Goal: Task Accomplishment & Management: Manage account settings

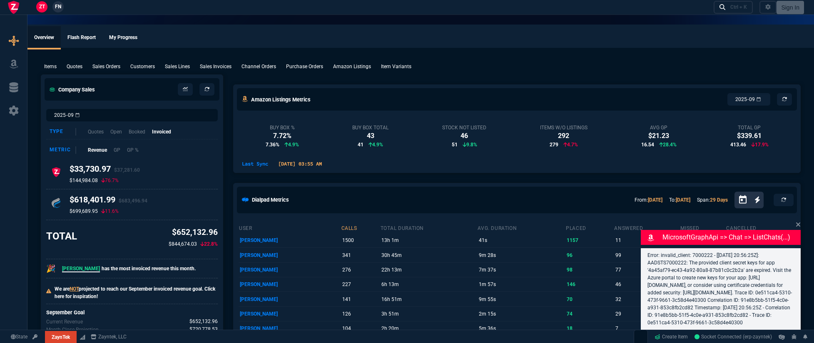
select select "3: HUAN"
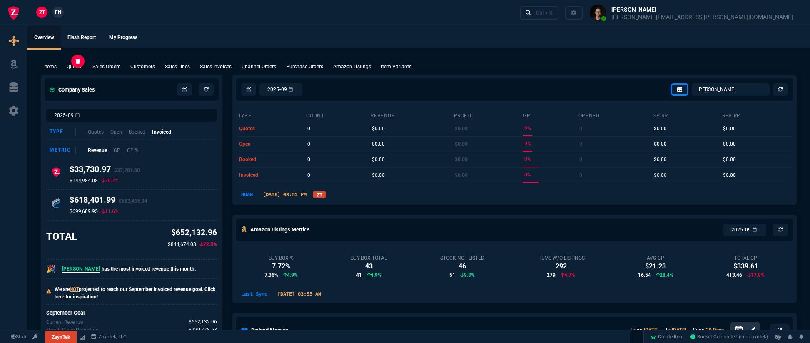
click at [69, 68] on p "Quotes" at bounding box center [75, 66] width 16 height 7
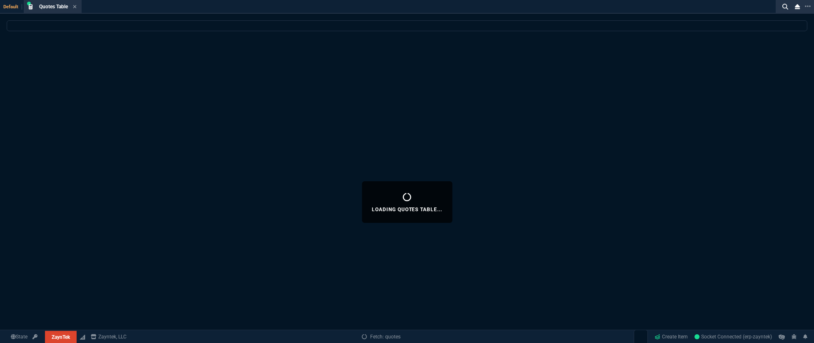
select select
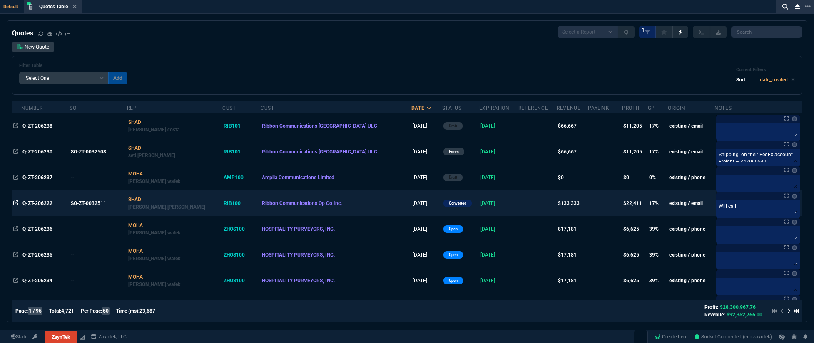
click at [16, 204] on icon at bounding box center [15, 203] width 5 height 5
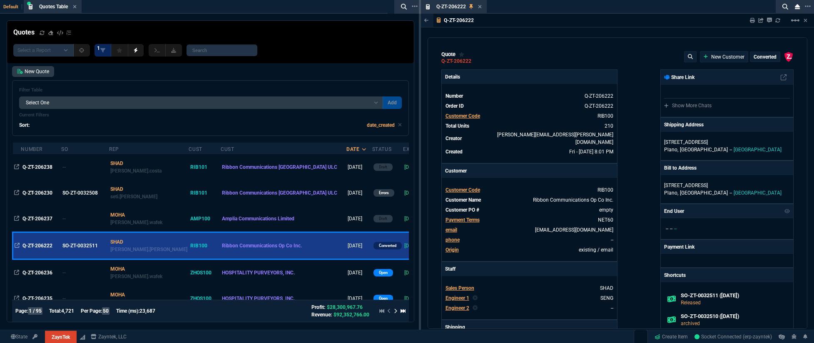
type input "35"
type input "695"
type input "15"
type input "134"
type input "73"
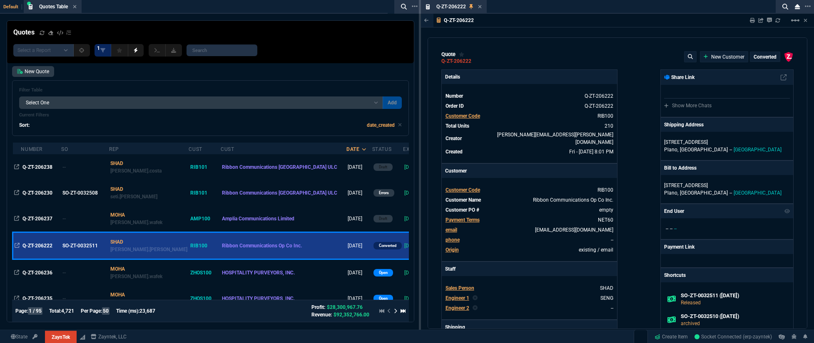
type input "41"
type input "96"
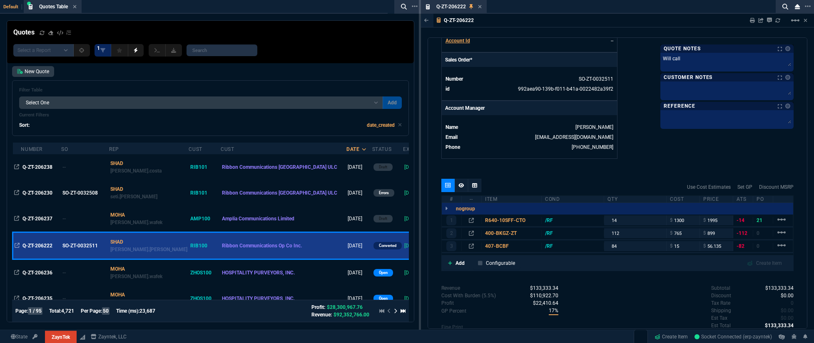
scroll to position [383, 0]
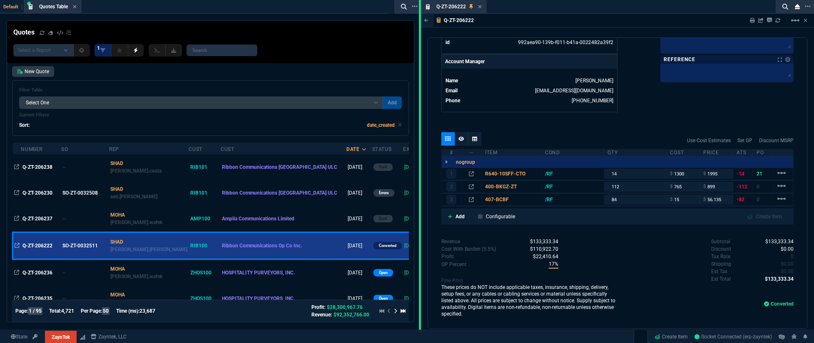
select select
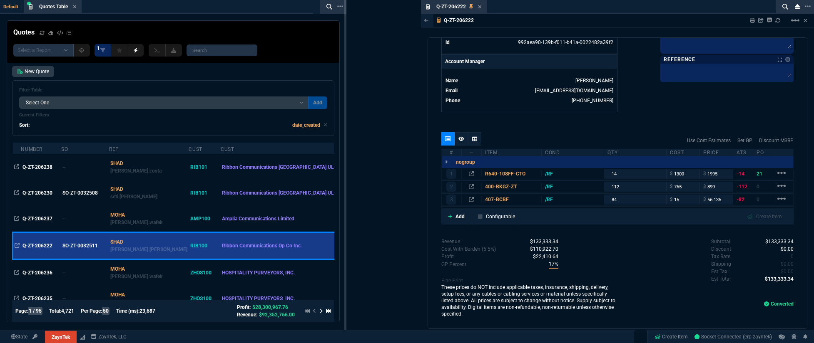
drag, startPoint x: 419, startPoint y: 165, endPoint x: 339, endPoint y: 169, distance: 79.6
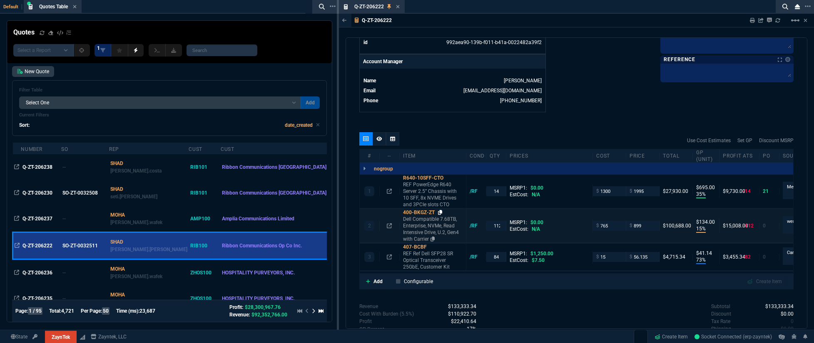
click at [441, 210] on icon at bounding box center [440, 212] width 5 height 5
click at [398, 6] on icon at bounding box center [397, 6] width 3 height 3
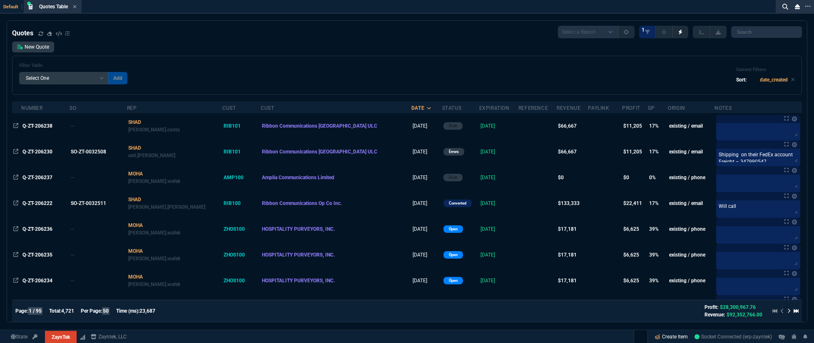
click at [662, 337] on link "Create Item" at bounding box center [671, 337] width 40 height 12
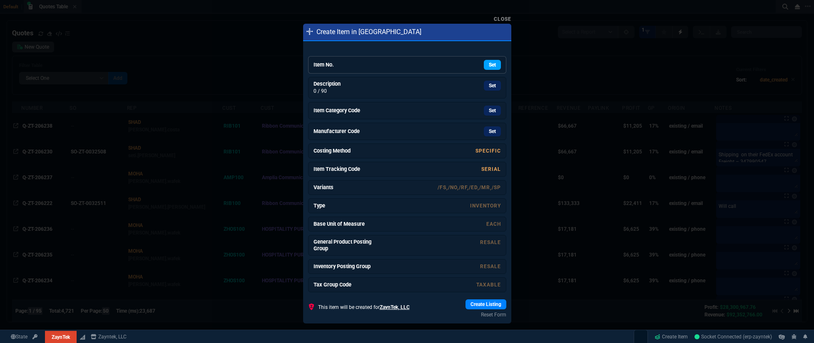
click at [485, 66] on link "Set" at bounding box center [492, 65] width 17 height 10
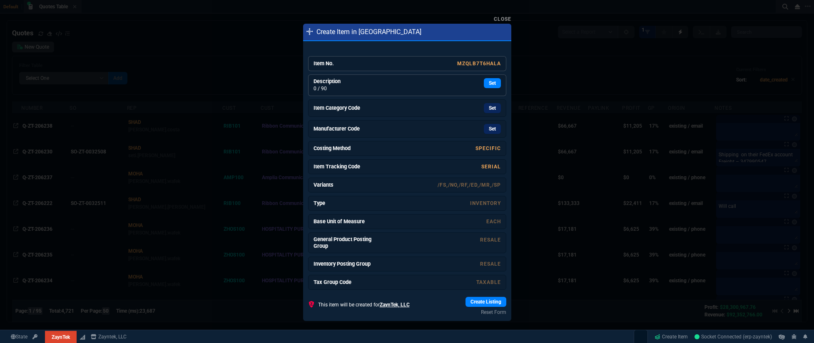
click at [402, 82] on div "Set" at bounding box center [437, 83] width 125 height 10
click at [361, 86] on p "0 / 90" at bounding box center [344, 88] width 62 height 7
click at [357, 107] on h6 "Item Category Code" at bounding box center [344, 109] width 62 height 7
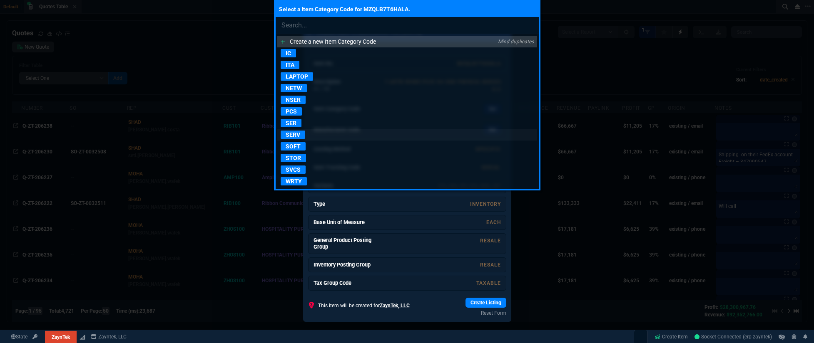
click at [302, 134] on p "SERV" at bounding box center [293, 135] width 25 height 8
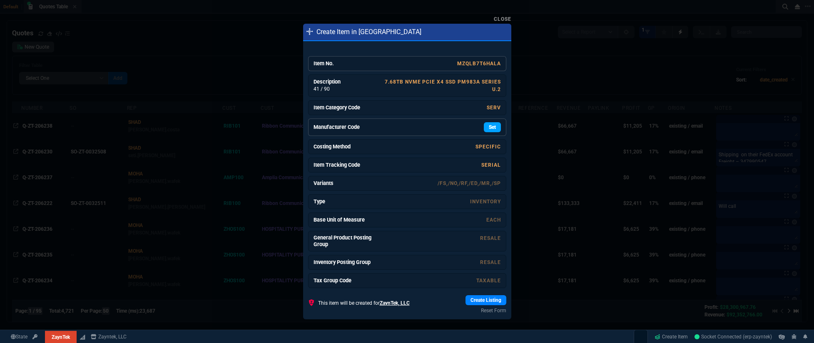
click at [489, 132] on link "Set" at bounding box center [492, 127] width 17 height 10
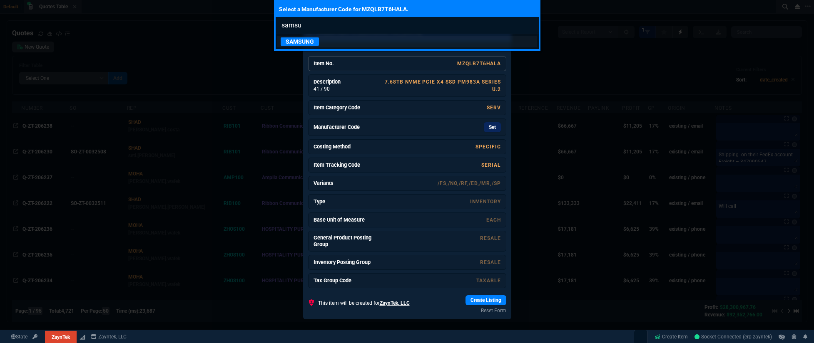
type input "samsu"
click at [397, 42] on link "SAMSUNG" at bounding box center [407, 42] width 260 height 12
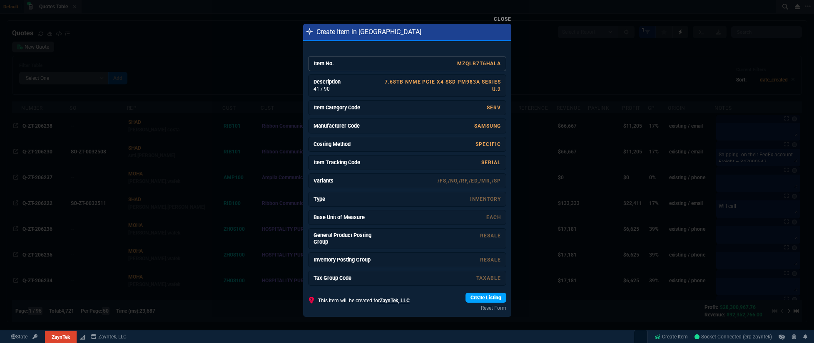
click at [470, 300] on link "Create Listing" at bounding box center [485, 298] width 41 height 10
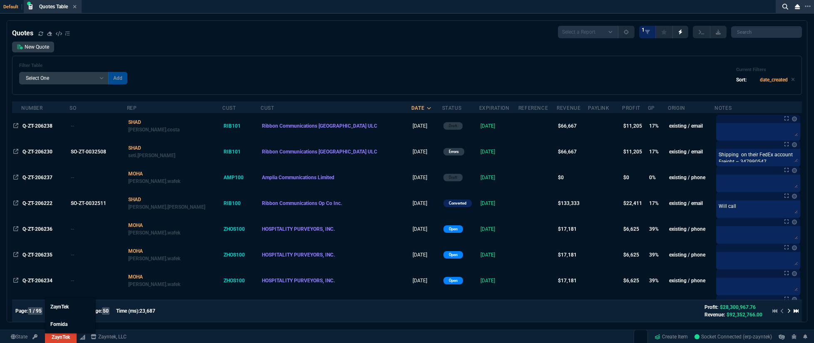
drag, startPoint x: 63, startPoint y: 339, endPoint x: 66, endPoint y: 335, distance: 5.1
click at [63, 339] on link "ZaynTek" at bounding box center [61, 337] width 32 height 12
click at [58, 325] on span "Fornida" at bounding box center [58, 325] width 17 height 6
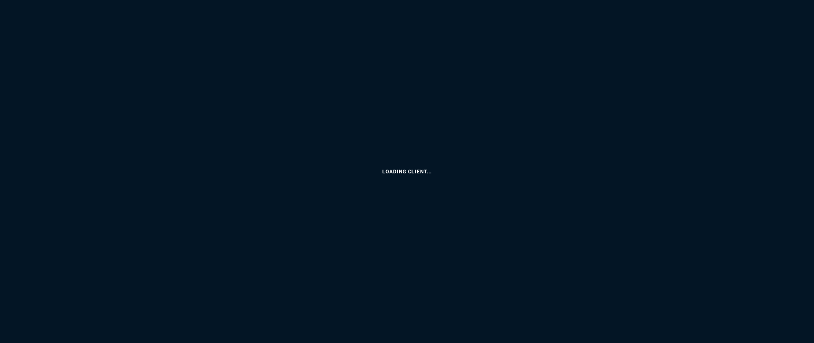
select select "3: HUAN"
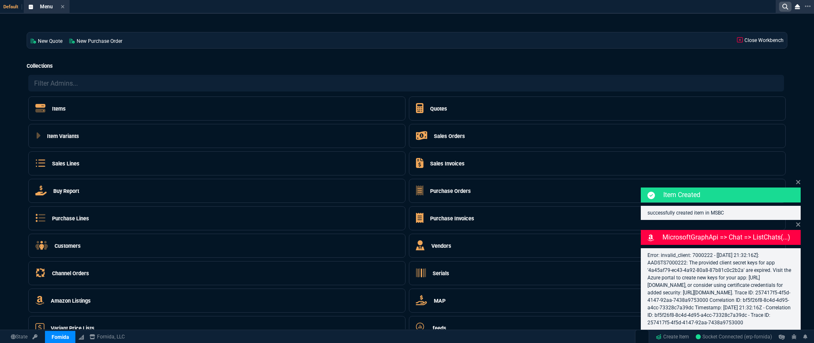
click at [788, 4] on nx-icon at bounding box center [785, 7] width 12 height 10
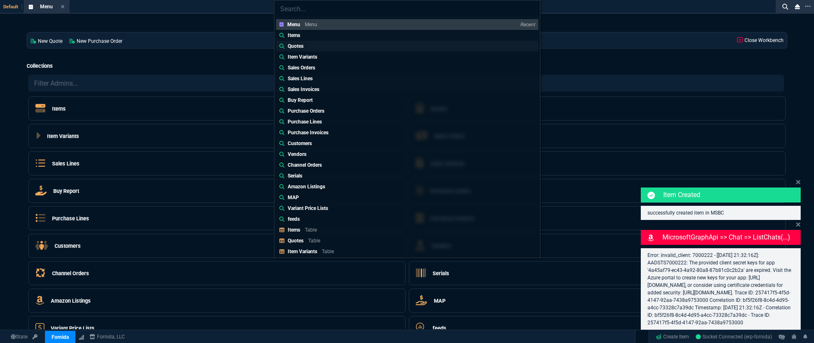
click at [312, 47] on link "Quotes" at bounding box center [407, 46] width 262 height 11
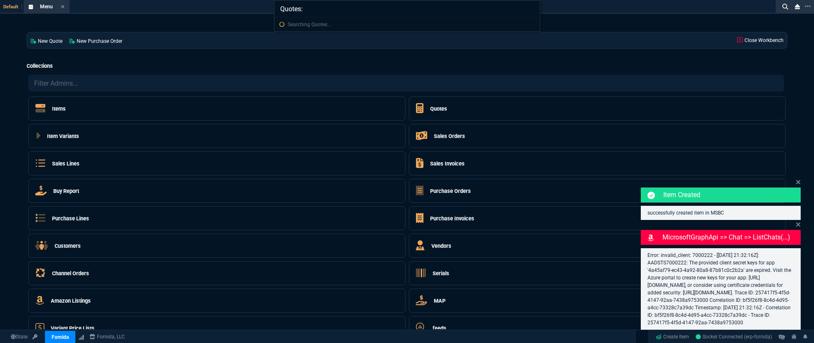
paste input "Q-FN-106817"
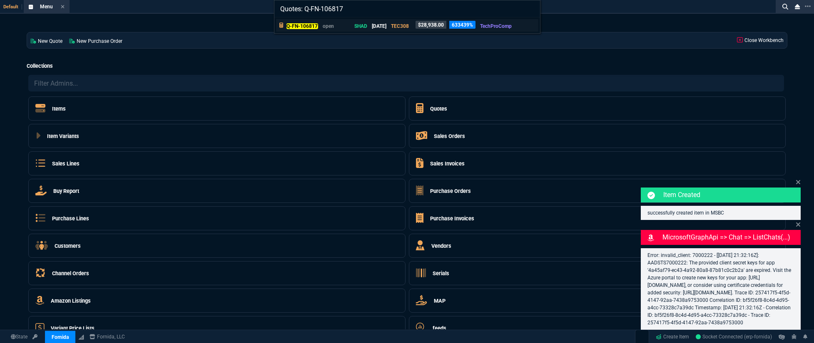
type input "Quotes: Q-FN-106817"
click at [384, 26] on p "[DATE]" at bounding box center [379, 25] width 15 height 7
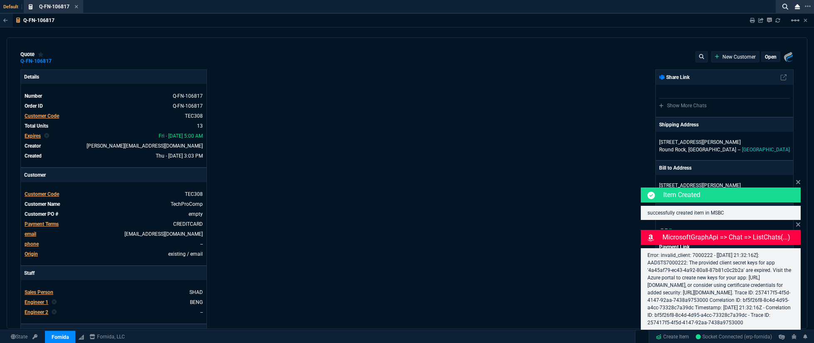
type input "25"
type input "2713"
type input "27"
type input "400"
type input "75"
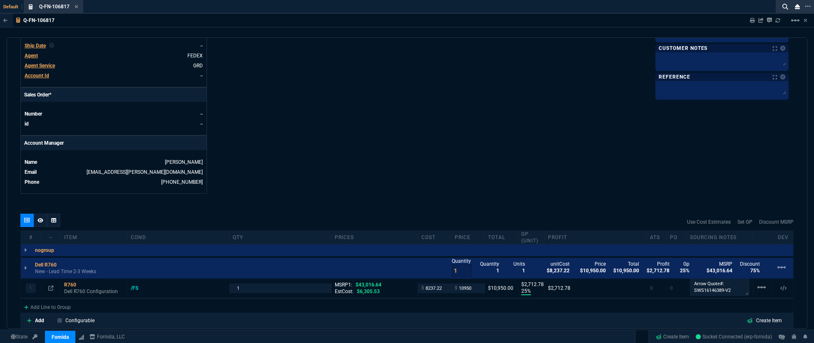
scroll to position [488, 0]
